Goal: Task Accomplishment & Management: Manage account settings

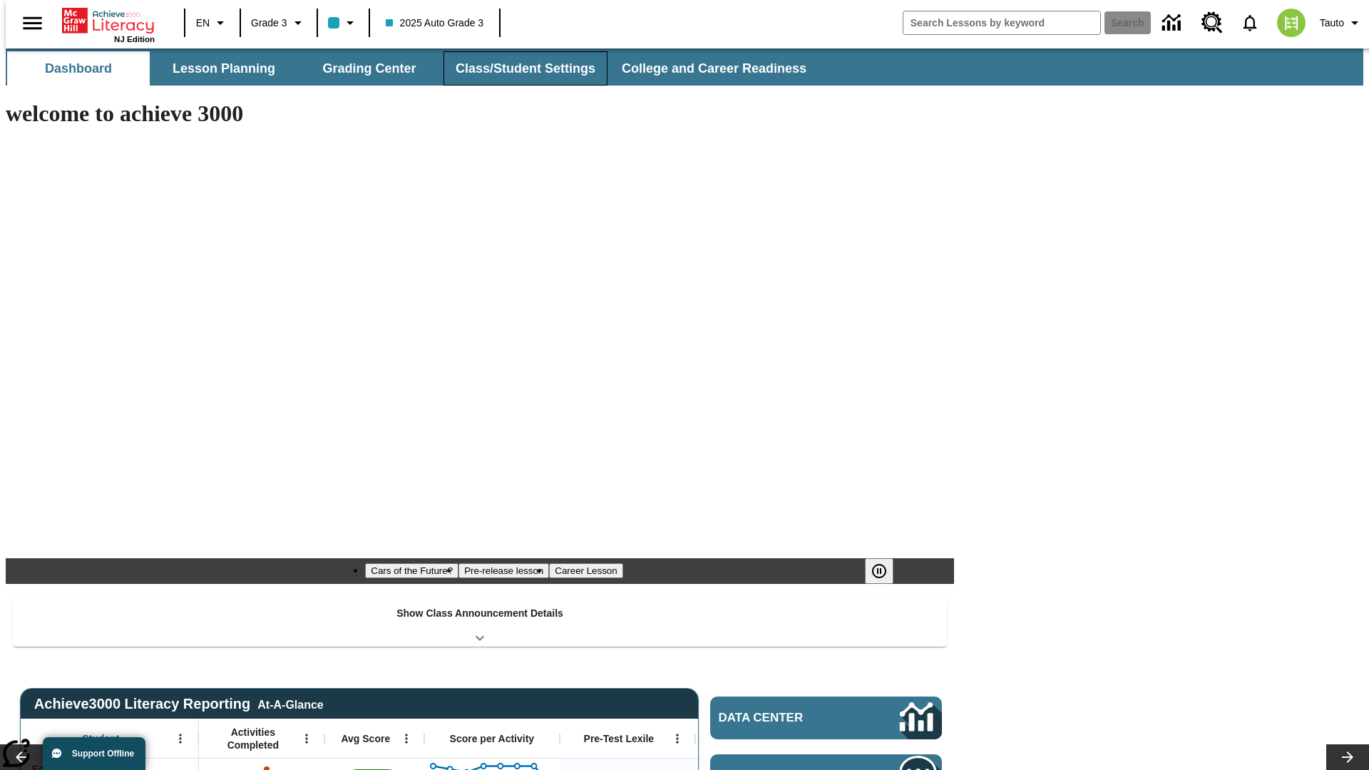
click at [518, 68] on button "Class/Student Settings" at bounding box center [525, 68] width 164 height 34
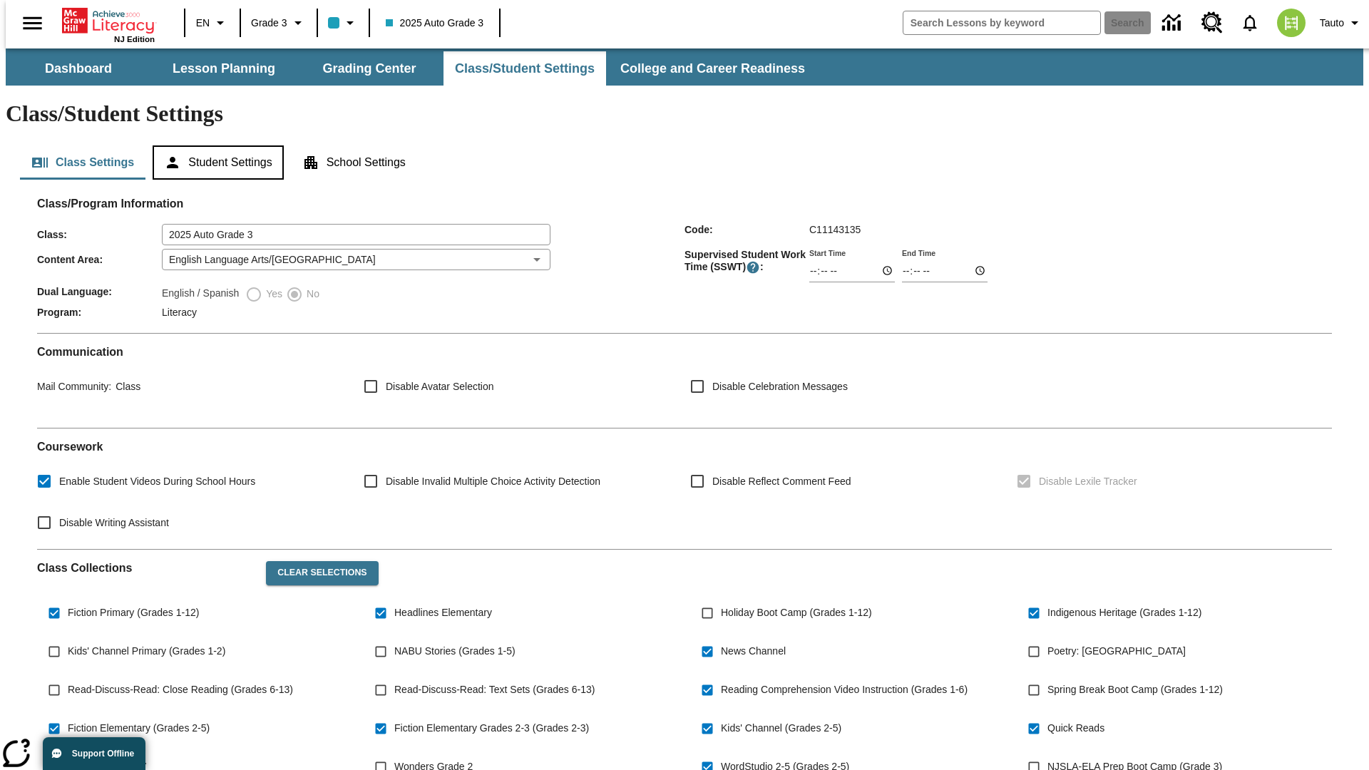
click at [215, 145] on button "Student Settings" at bounding box center [218, 162] width 130 height 34
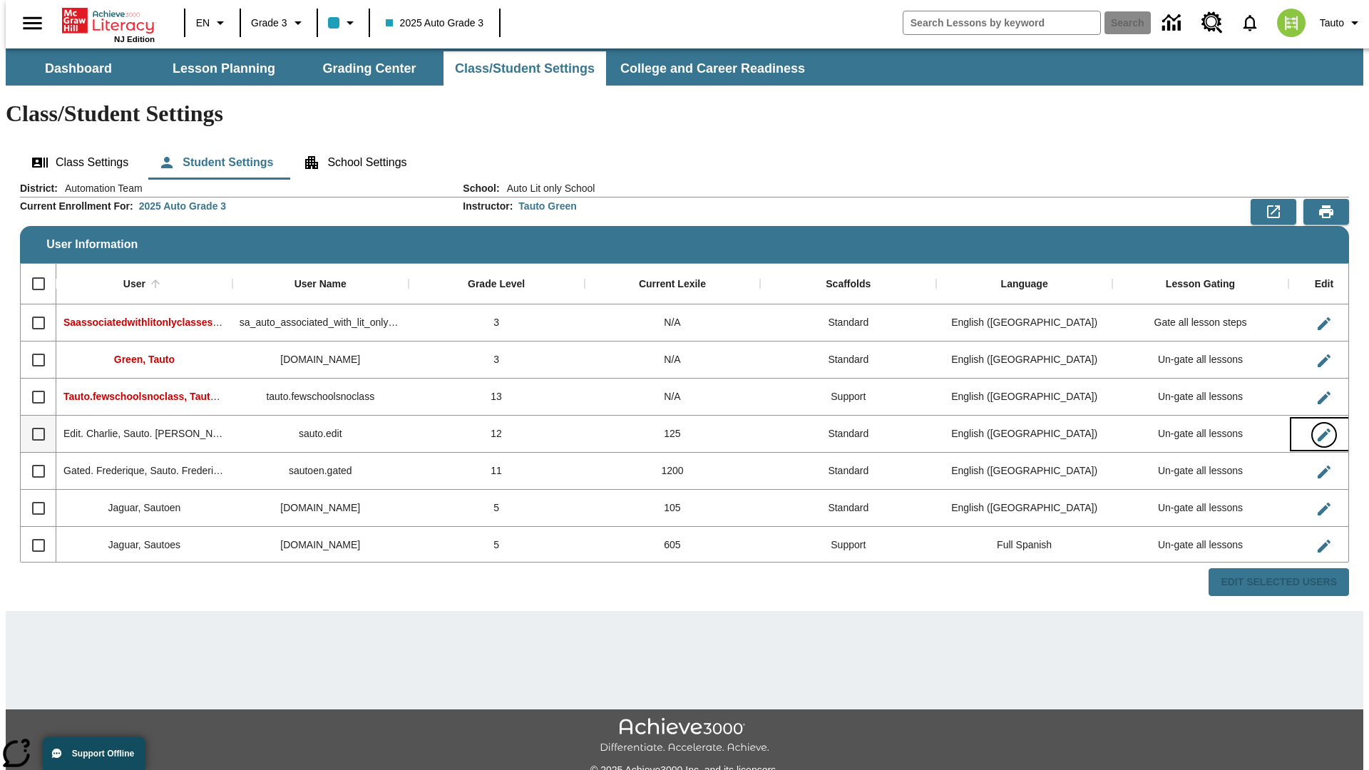
click at [1317, 428] on icon "Edit User" at bounding box center [1323, 434] width 13 height 13
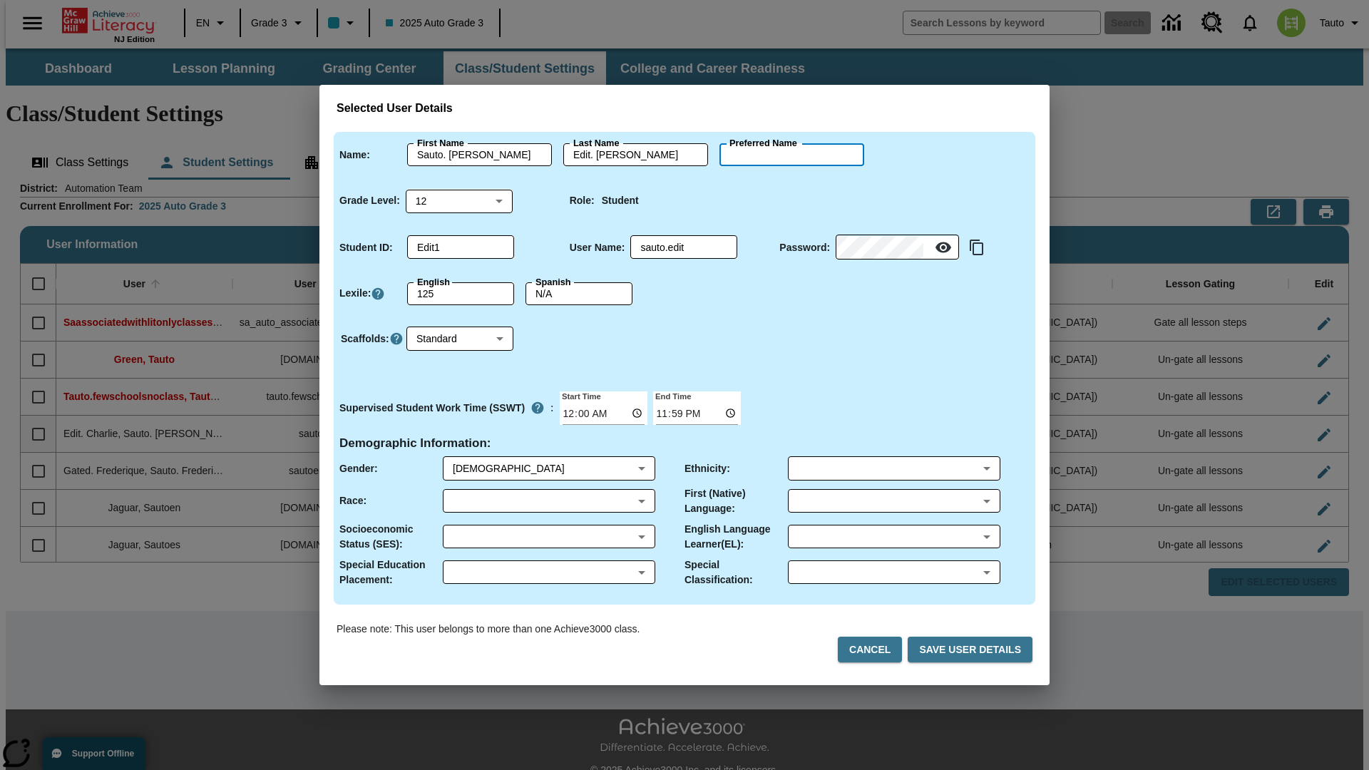
type input "Blaze"
click at [875, 649] on button "Cancel" at bounding box center [870, 650] width 64 height 26
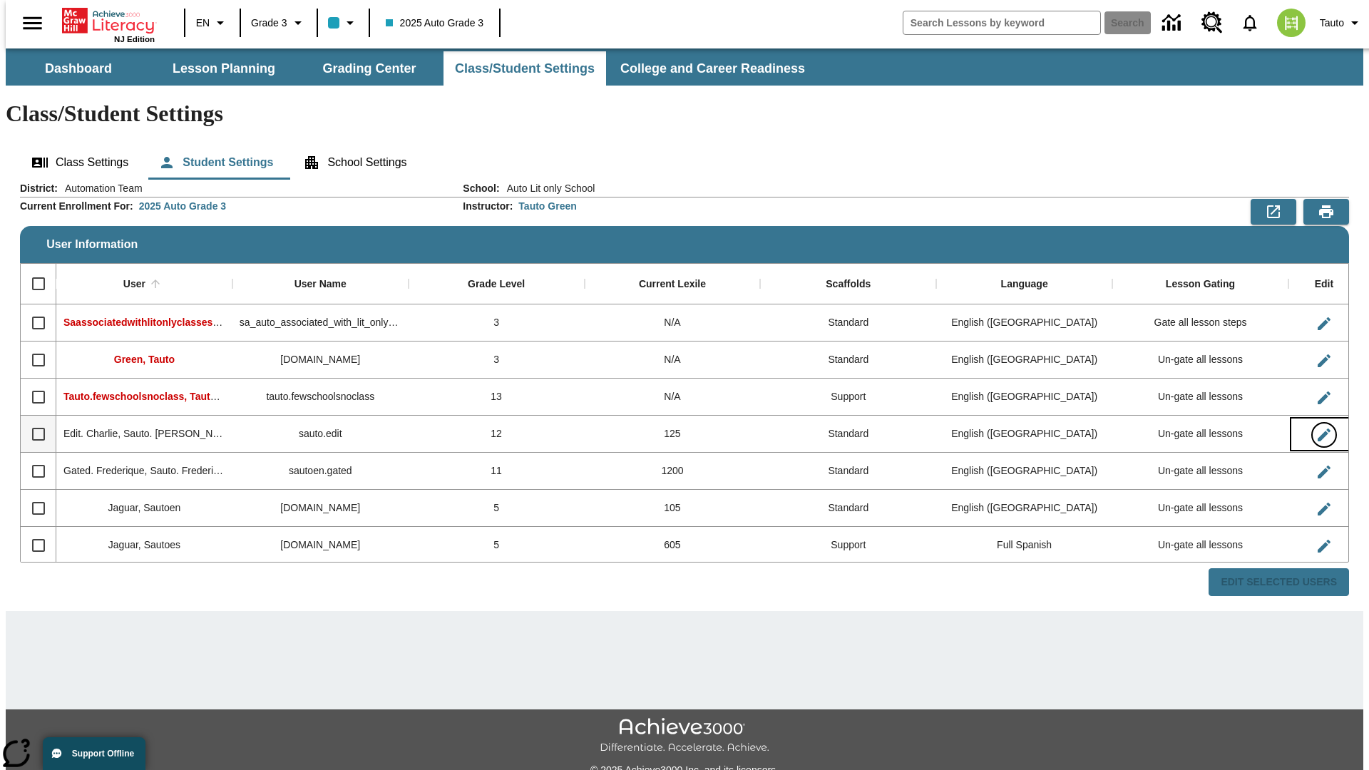
click at [1317, 428] on icon "Edit User" at bounding box center [1323, 434] width 13 height 13
